Goal: Task Accomplishment & Management: Manage account settings

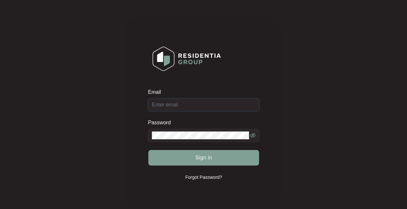
drag, startPoint x: 175, startPoint y: 103, endPoint x: 176, endPoint y: 106, distance: 3.6
click at [175, 103] on input "Email" at bounding box center [203, 104] width 111 height 13
type input "[EMAIL_ADDRESS][DOMAIN_NAME]"
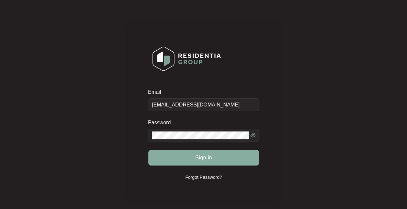
click at [193, 159] on button "Sign in" at bounding box center [203, 158] width 111 height 16
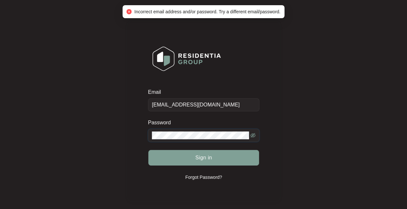
click at [254, 137] on icon "eye-invisible" at bounding box center [252, 134] width 5 height 5
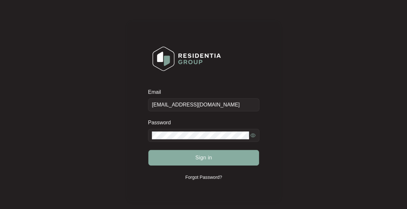
click at [224, 152] on button "Sign in" at bounding box center [203, 158] width 111 height 16
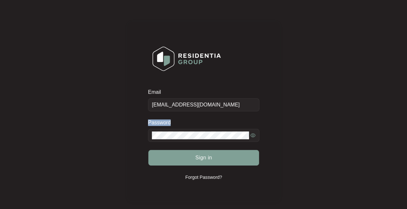
drag, startPoint x: 188, startPoint y: 129, endPoint x: 111, endPoint y: 126, distance: 76.5
click at [111, 126] on div "Email [EMAIL_ADDRESS][DOMAIN_NAME] Password Sign in Forgot Password?" at bounding box center [203, 110] width 394 height 209
click at [122, 136] on div "Email [EMAIL_ADDRESS][DOMAIN_NAME] Password Sign in Forgot Password?" at bounding box center [203, 110] width 394 height 209
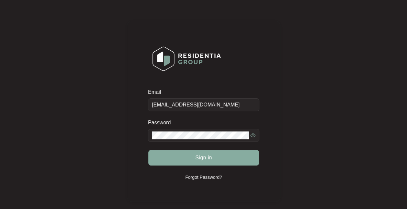
click at [199, 161] on button "Sign in" at bounding box center [203, 158] width 111 height 16
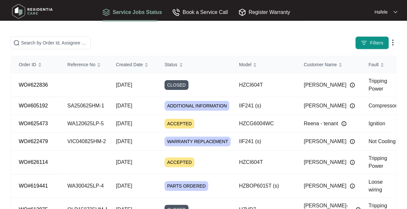
click at [0, 92] on html "Service Jobs Status Book a Service Call Register Warranty Hafele Filters Order …" at bounding box center [203, 156] width 407 height 312
click at [279, 45] on div "Filters" at bounding box center [318, 42] width 158 height 13
